Goal: Entertainment & Leisure: Consume media (video, audio)

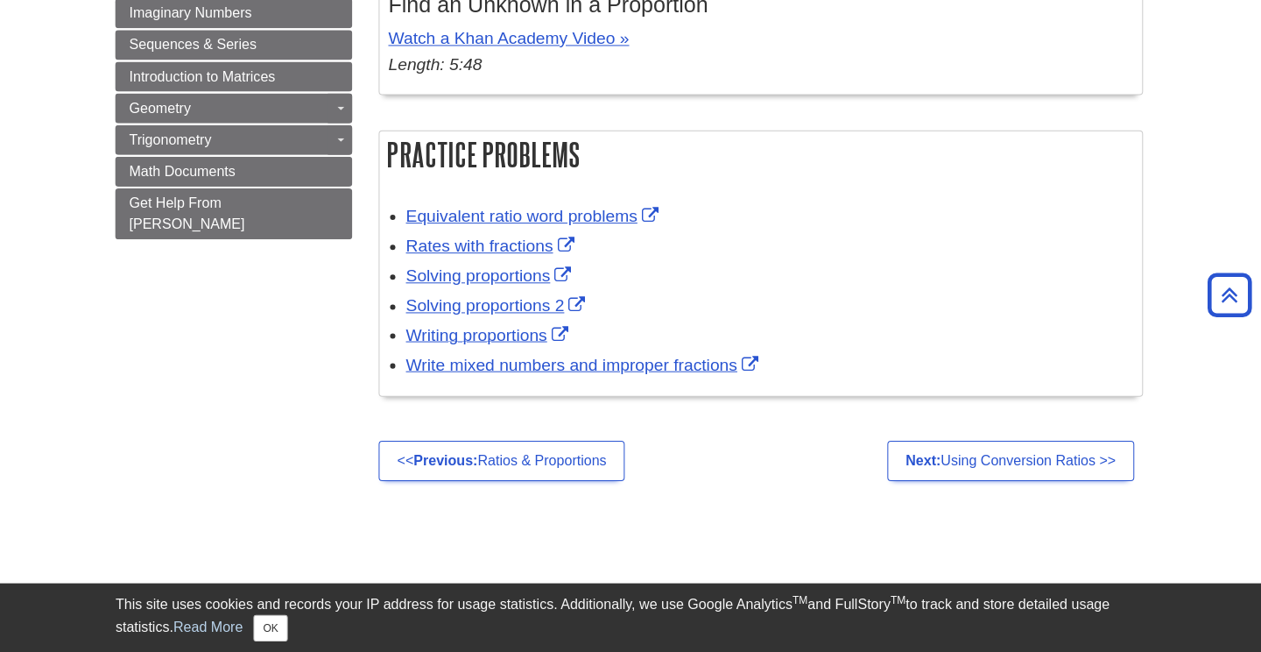
scroll to position [1129, 0]
click at [756, 651] on div "This site uses cookies and records your IP address for usage statistics. Additi…" at bounding box center [630, 617] width 1025 height 68
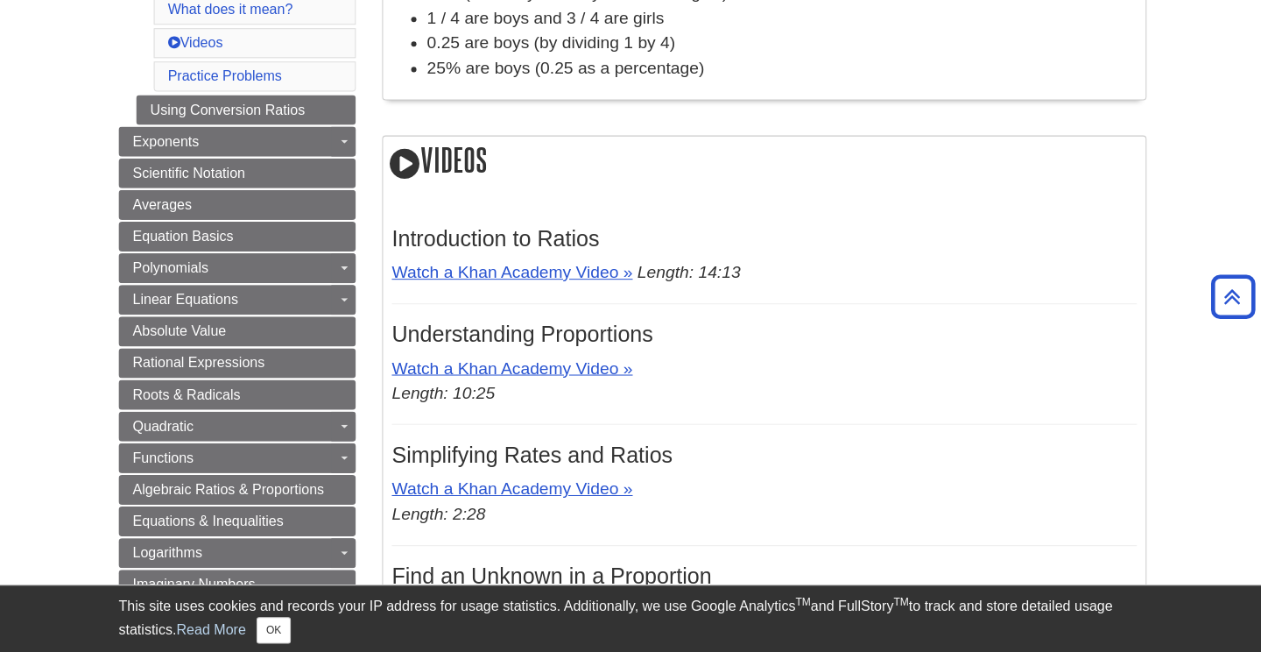
scroll to position [581, 0]
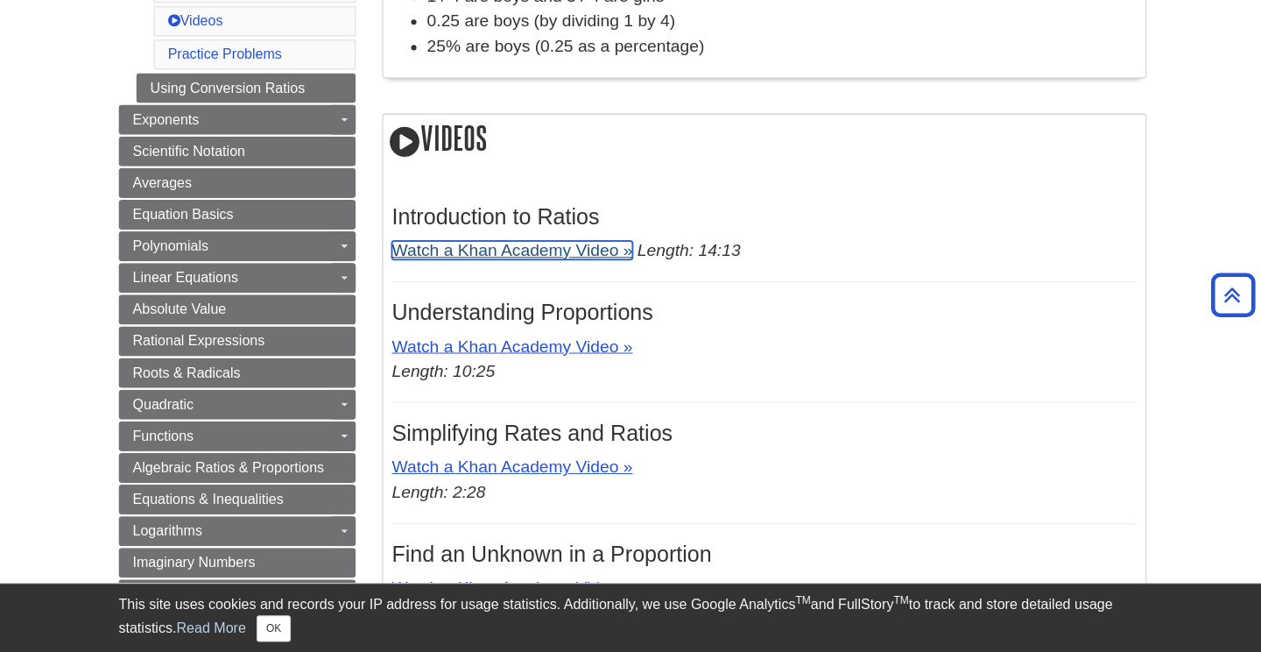
click at [560, 250] on link "Watch a Khan Academy Video »" at bounding box center [511, 251] width 240 height 18
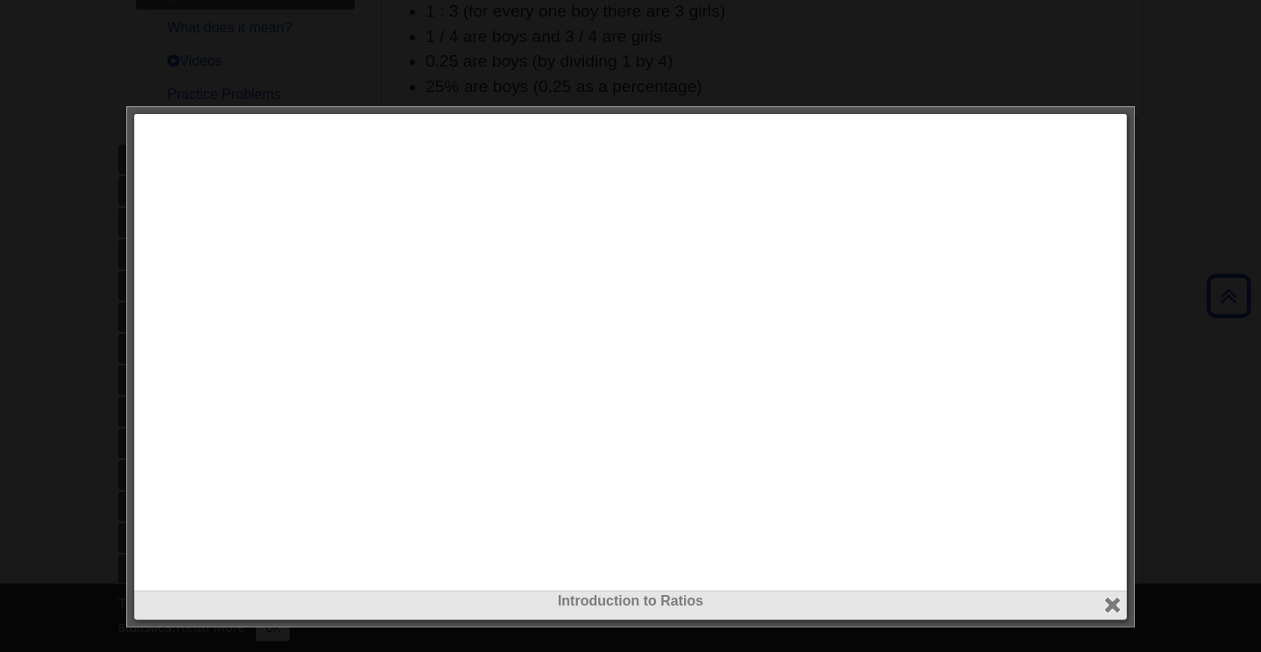
scroll to position [566, 0]
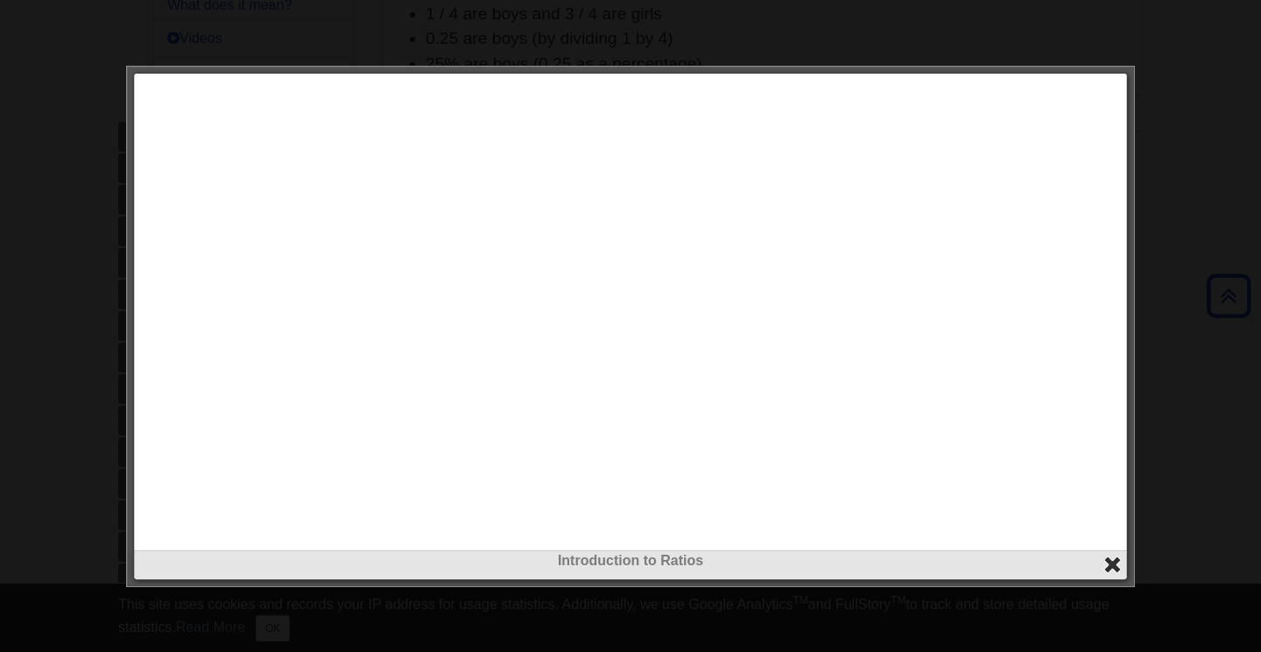
click at [1110, 558] on button "close" at bounding box center [1112, 564] width 20 height 20
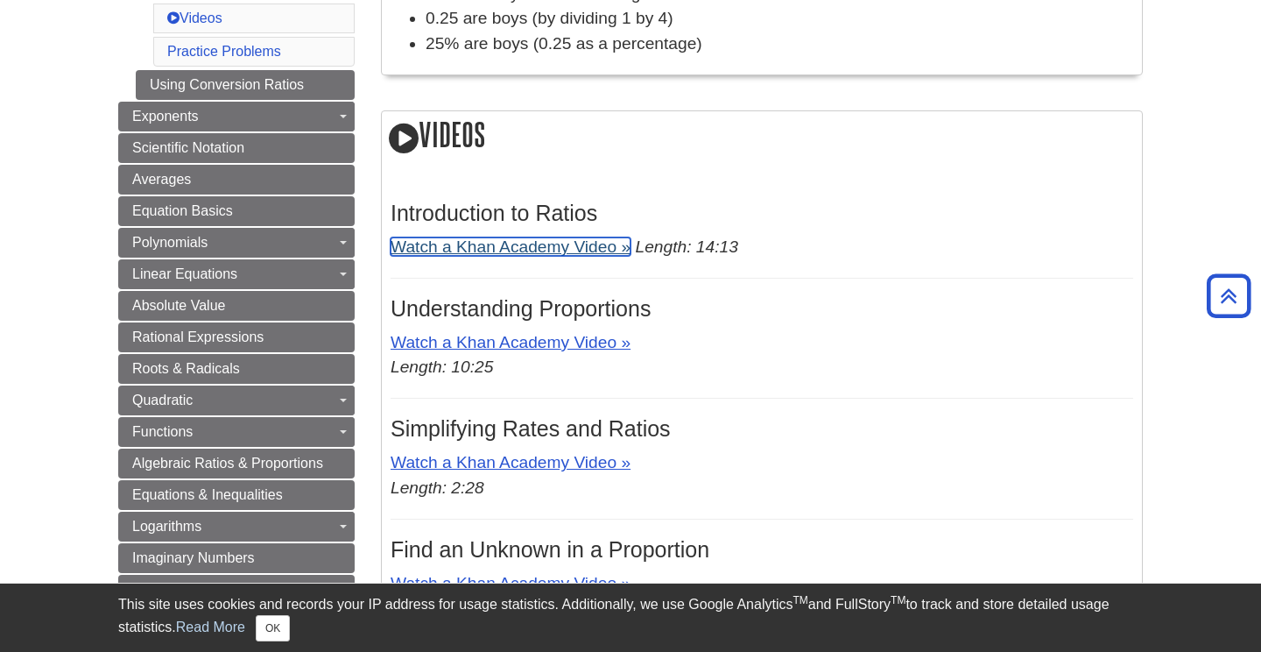
scroll to position [589, 0]
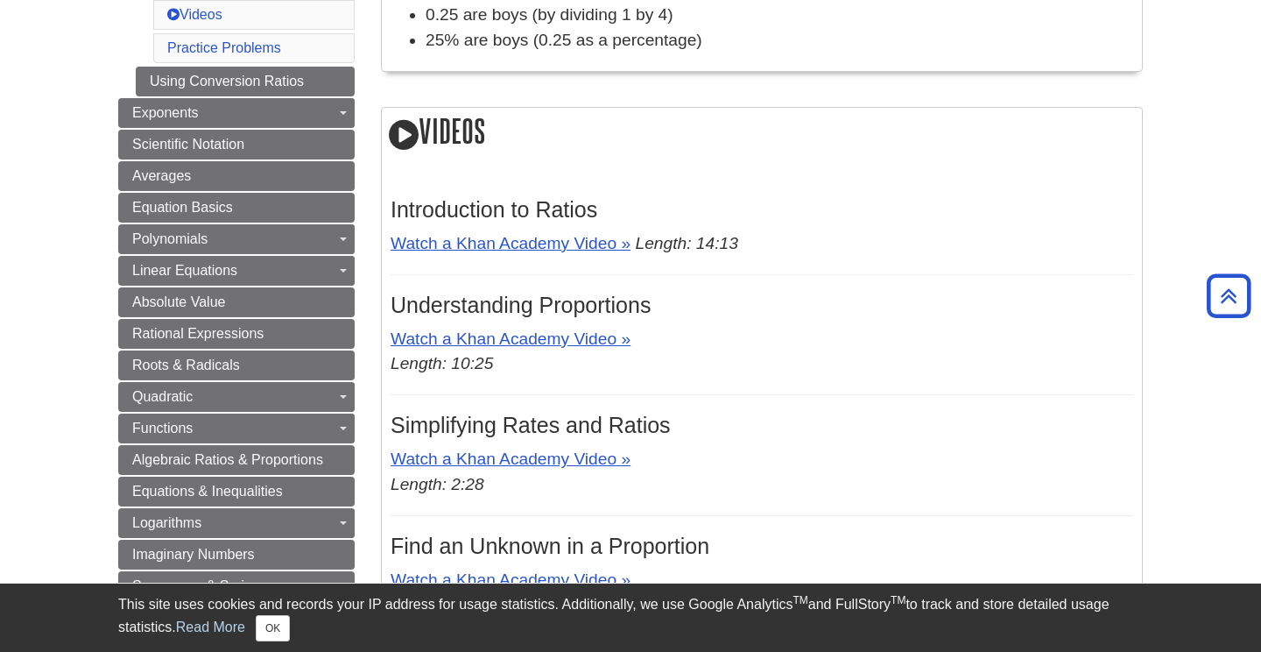
click at [618, 363] on p "Watch a Khan Academy Video » Length: 10:25" at bounding box center [762, 352] width 743 height 51
click at [616, 358] on p "Watch a Khan Academy Video » Length: 10:25" at bounding box center [762, 352] width 743 height 51
click at [615, 348] on link "Watch a Khan Academy Video »" at bounding box center [511, 338] width 240 height 18
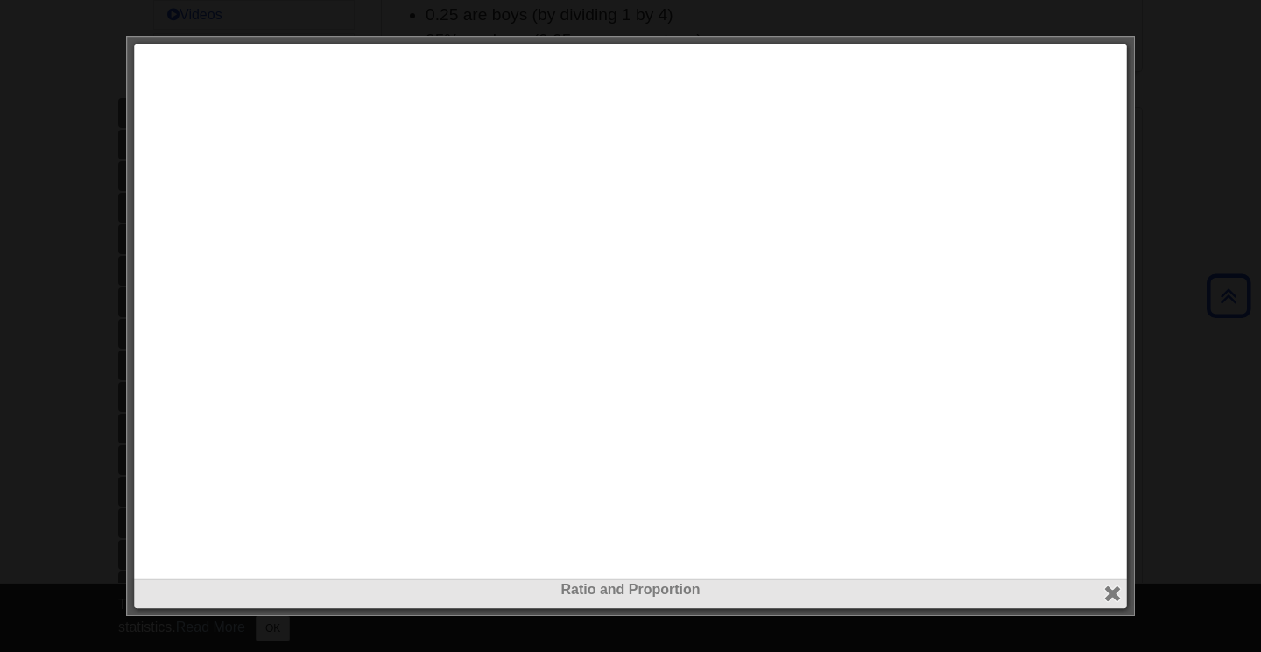
scroll to position [558, 0]
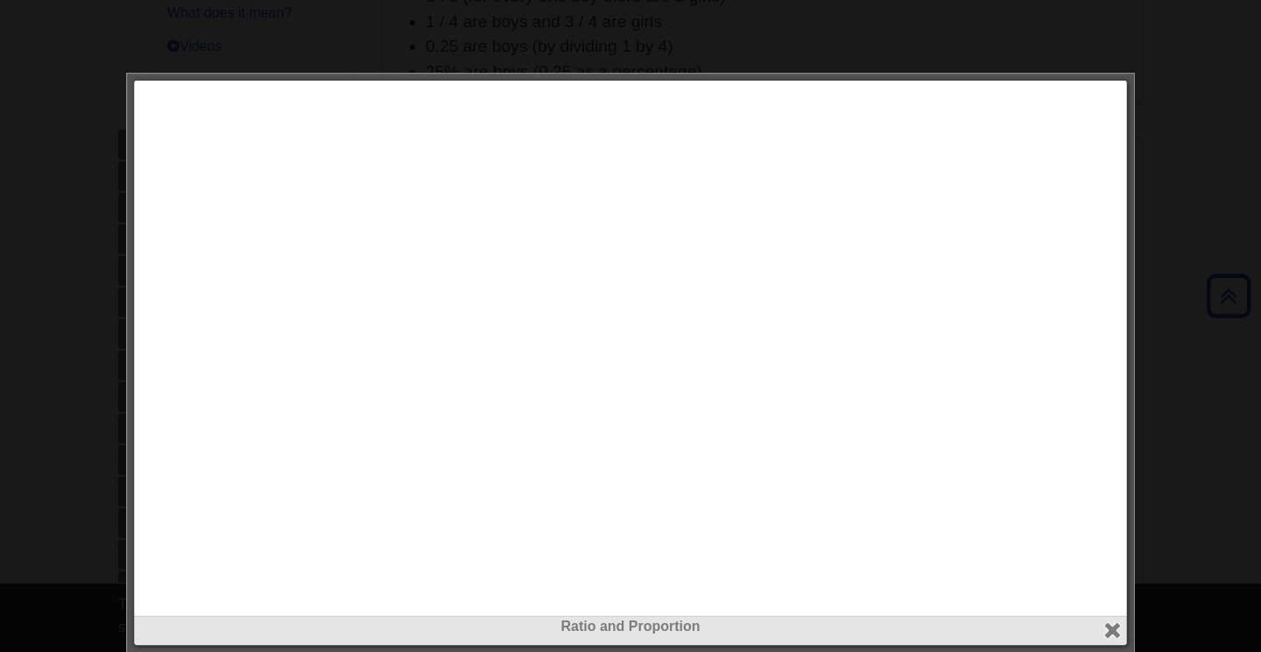
click at [5, 345] on div at bounding box center [630, 326] width 1261 height 652
click at [10, 350] on div at bounding box center [630, 326] width 1261 height 652
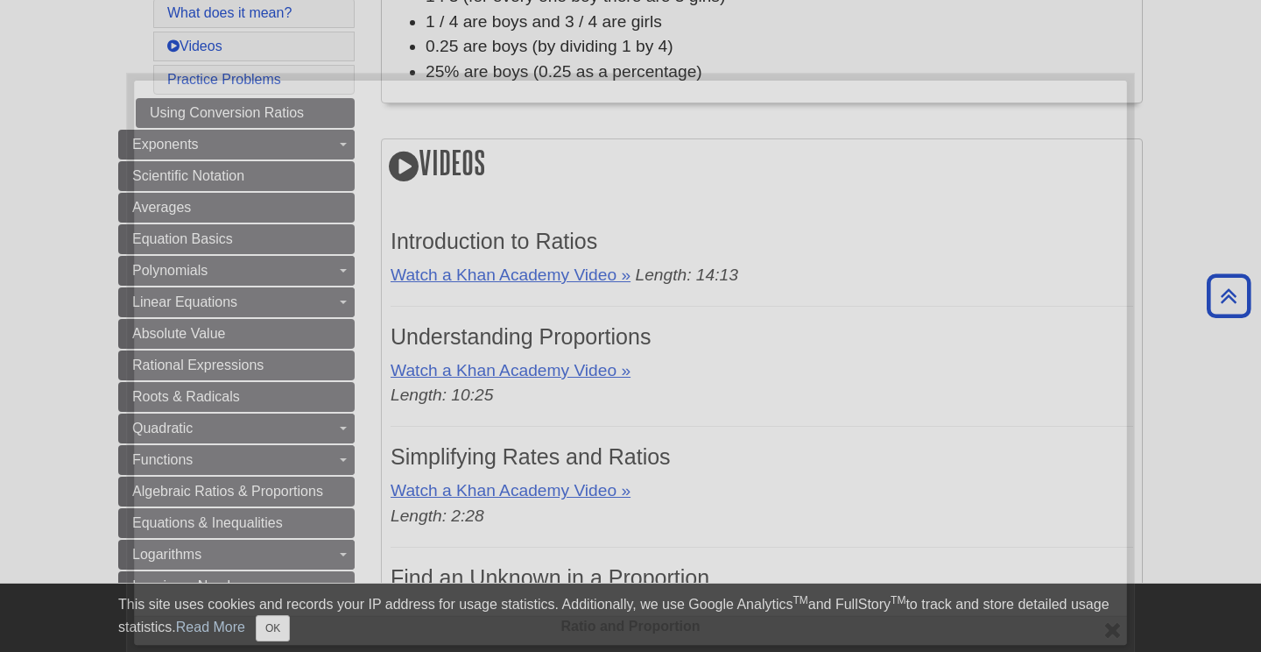
click at [10, 354] on div at bounding box center [630, 326] width 1261 height 652
click at [461, 404] on em "Length: 10:25" at bounding box center [442, 394] width 102 height 18
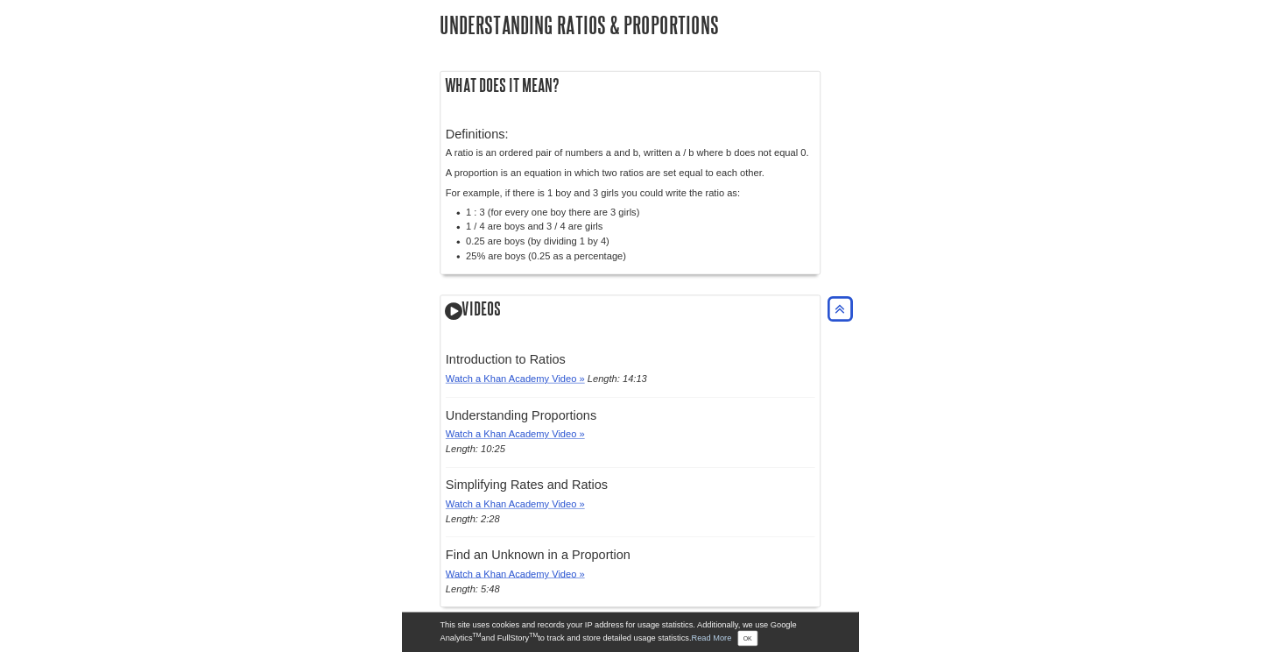
scroll to position [1349, 0]
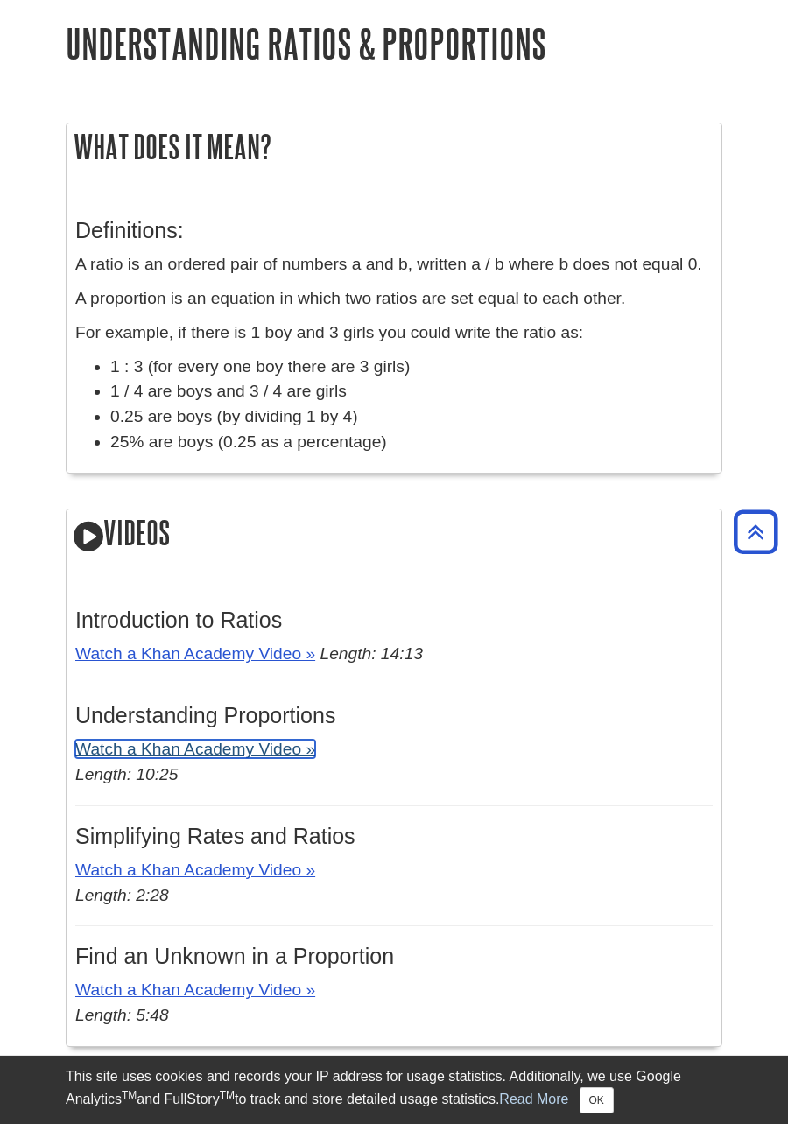
click at [288, 651] on link "Watch a Khan Academy Video »" at bounding box center [195, 749] width 240 height 18
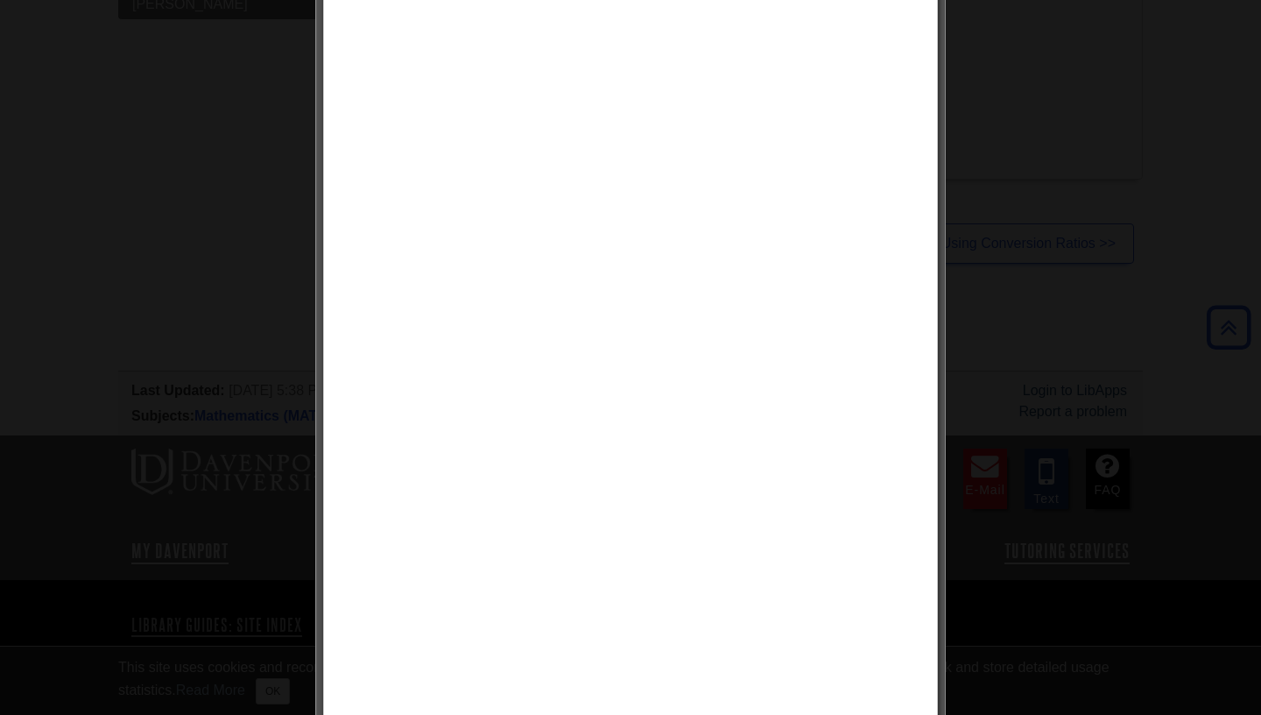
click at [120, 425] on div at bounding box center [630, 357] width 1261 height 715
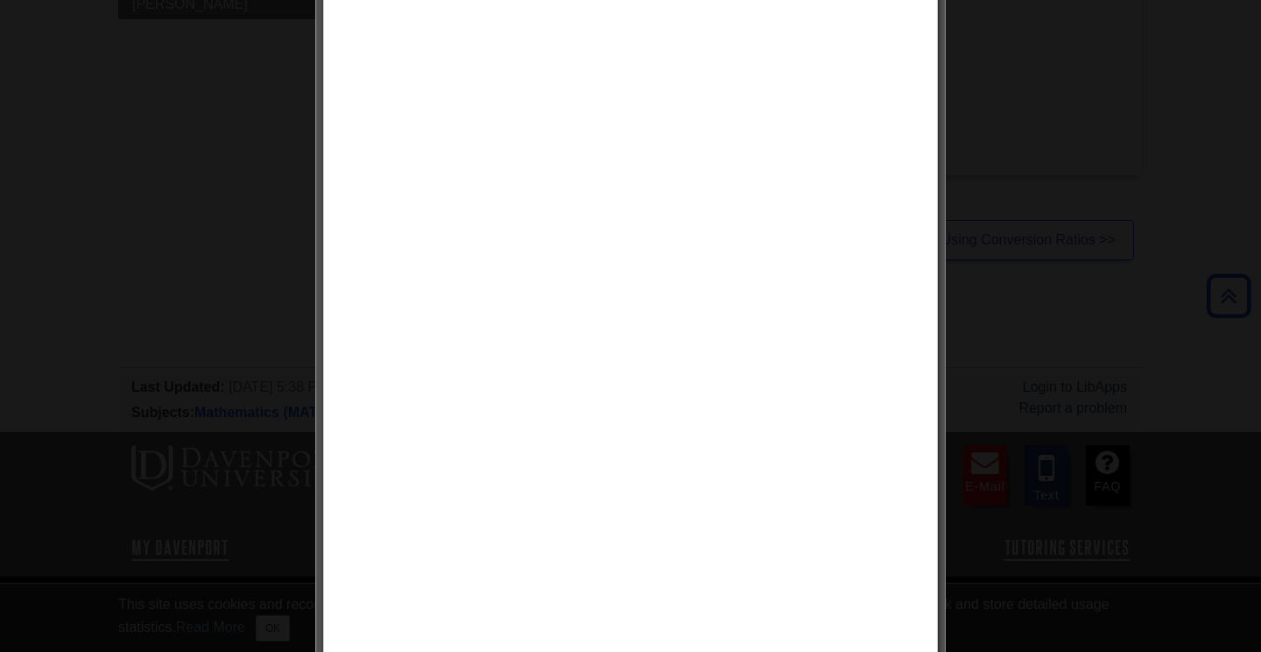
click at [145, 485] on div at bounding box center [630, 326] width 1261 height 652
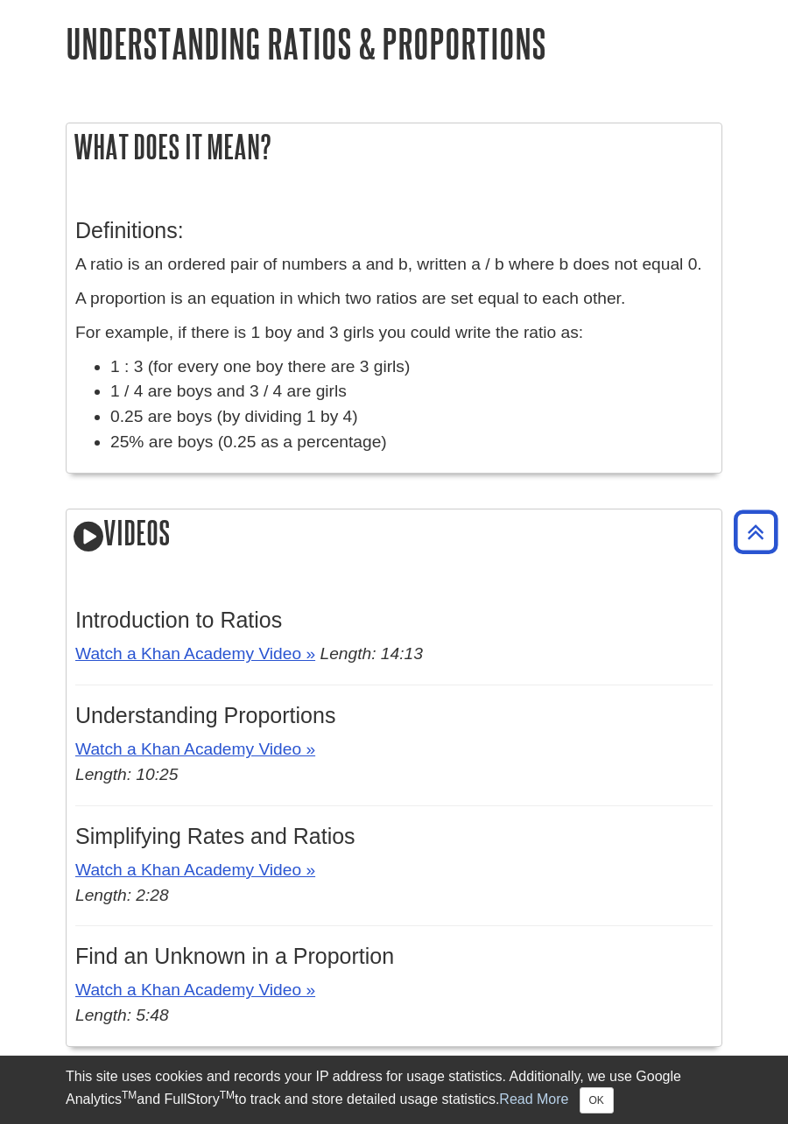
click at [216, 651] on p "Watch a Khan Academy Video » Length: 10:25" at bounding box center [394, 762] width 638 height 51
click at [236, 651] on link "Watch a Khan Academy Video »" at bounding box center [195, 749] width 240 height 18
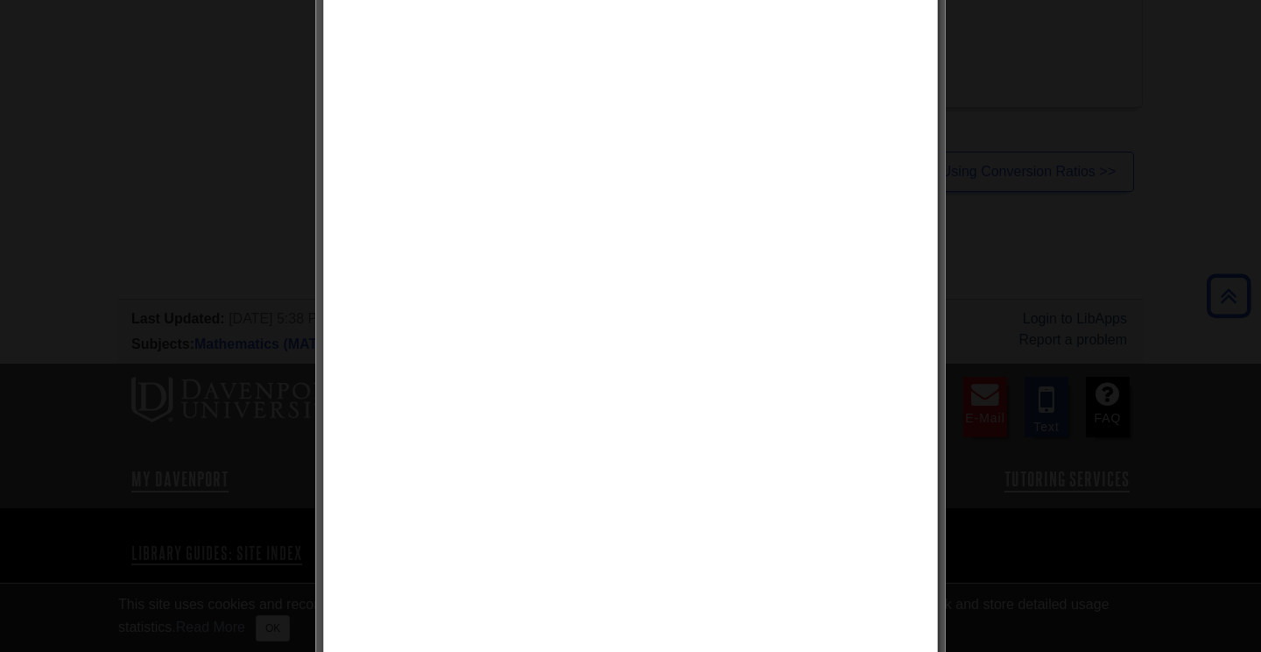
scroll to position [1419, 0]
